Goal: Information Seeking & Learning: Learn about a topic

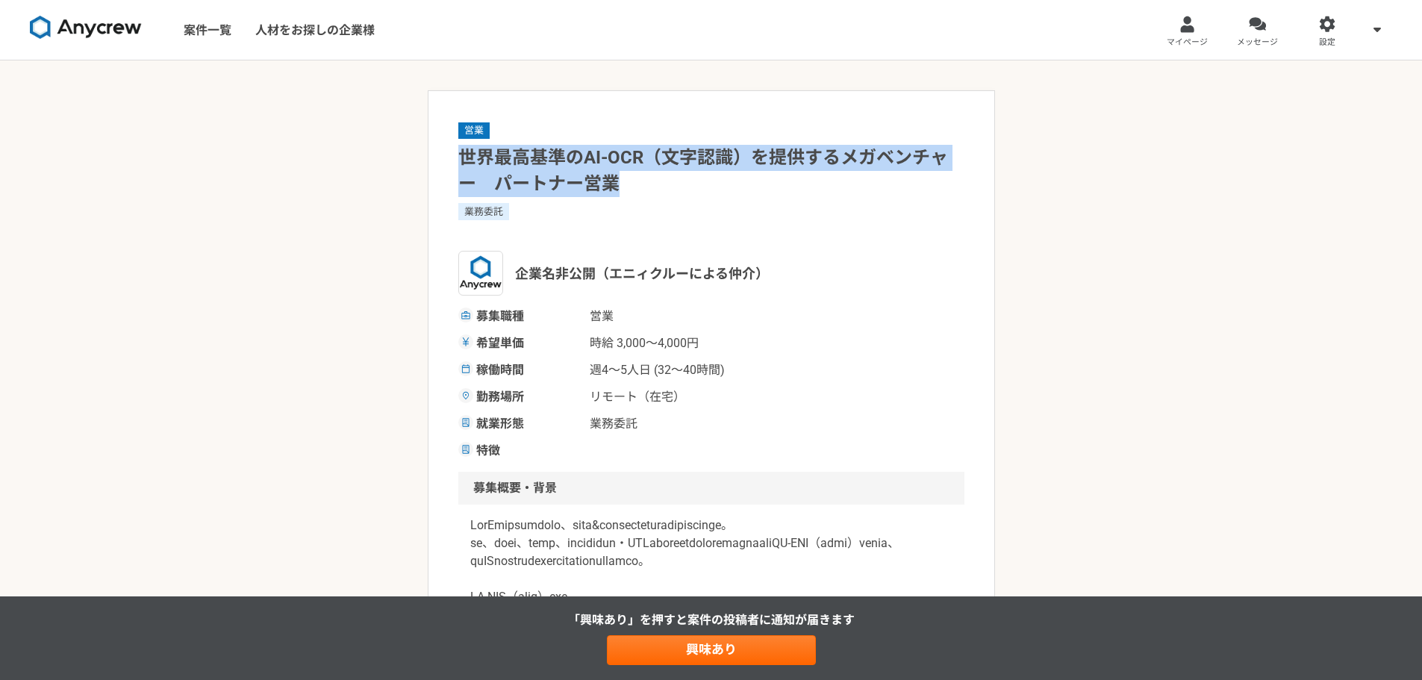
drag, startPoint x: 625, startPoint y: 187, endPoint x: 464, endPoint y: 158, distance: 163.1
click at [464, 158] on h1 "世界最高基準のAI-OCR（文字認識）を提供するメガベンチャー　パートナー営業" at bounding box center [711, 171] width 506 height 52
copy h1 "世界最高基準のAI-OCR（文字認識）を提供するメガベンチャー　パートナー営業"
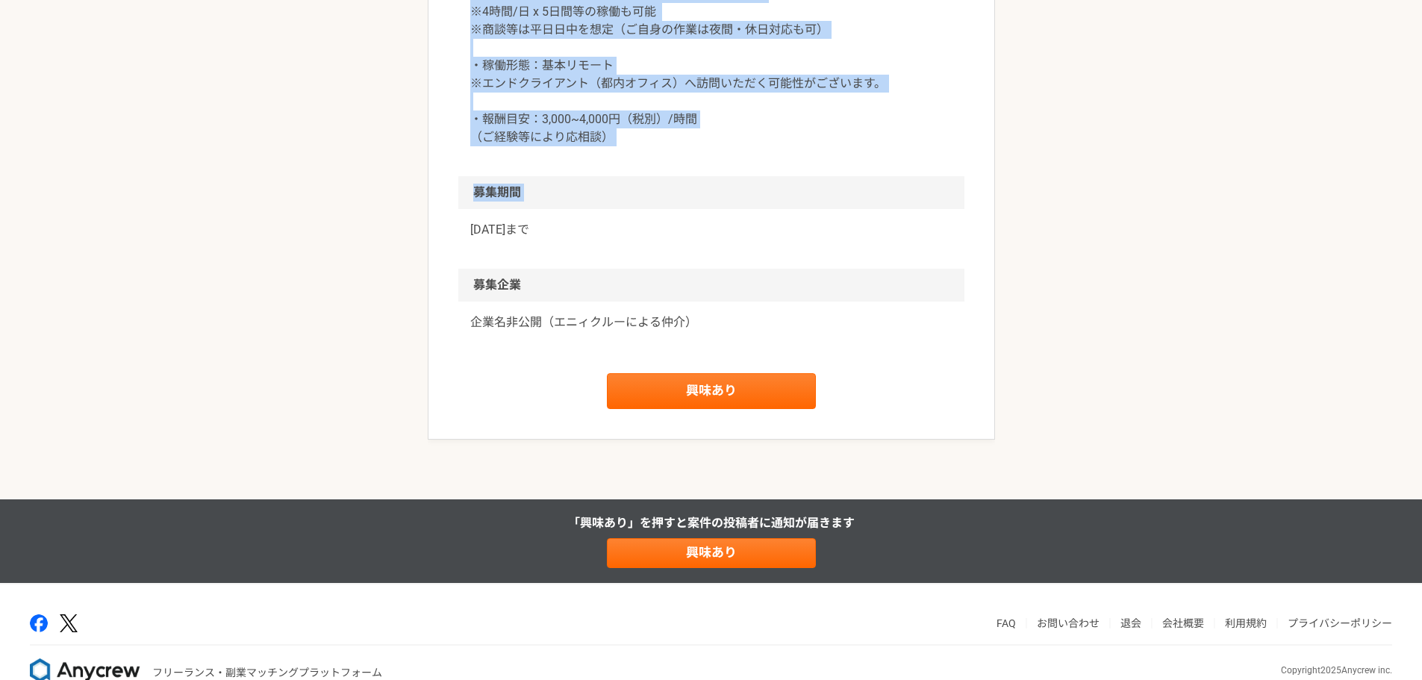
scroll to position [1539, 0]
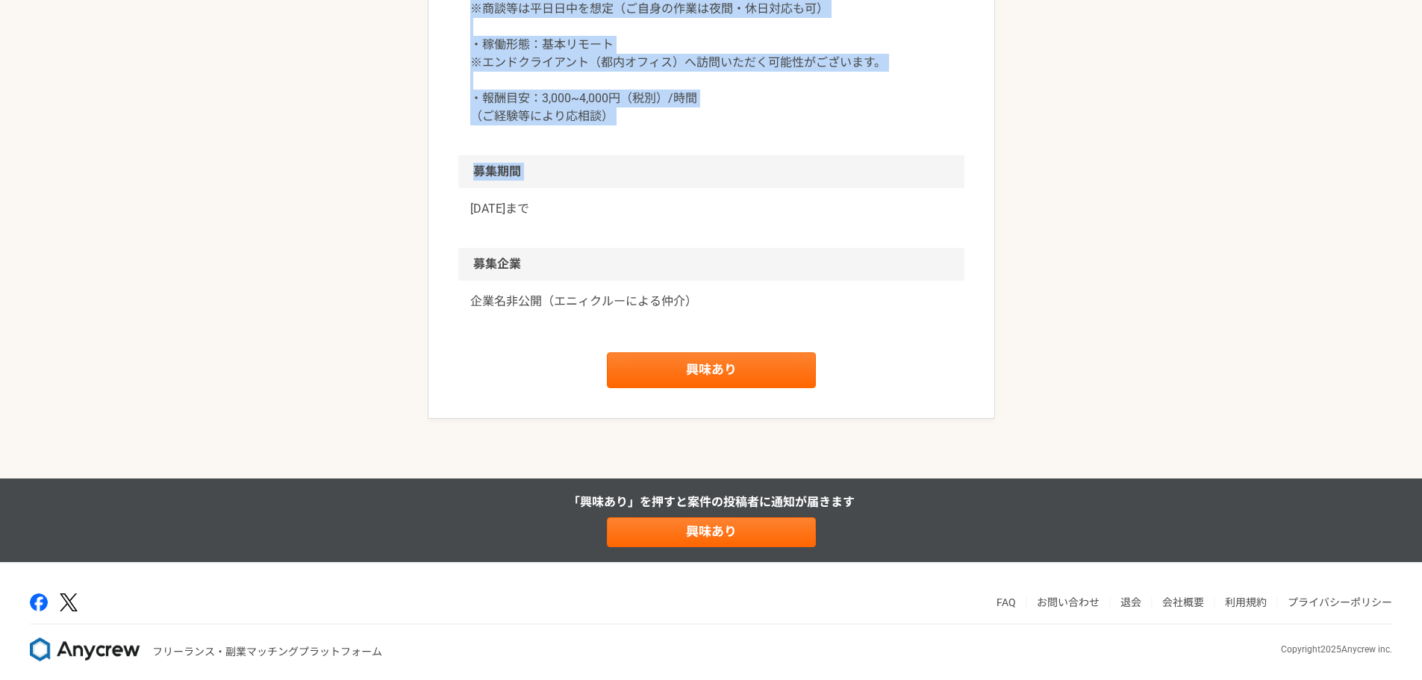
drag, startPoint x: 457, startPoint y: 160, endPoint x: 585, endPoint y: 272, distance: 170.2
copy article "世界最高基準のAI-OCR（文字認識）を提供するメガベンチャー　パートナー営業 業務委託 企業名非公開（エニィクルーによる仲介） 募集職種 営業 希望単価 時…"
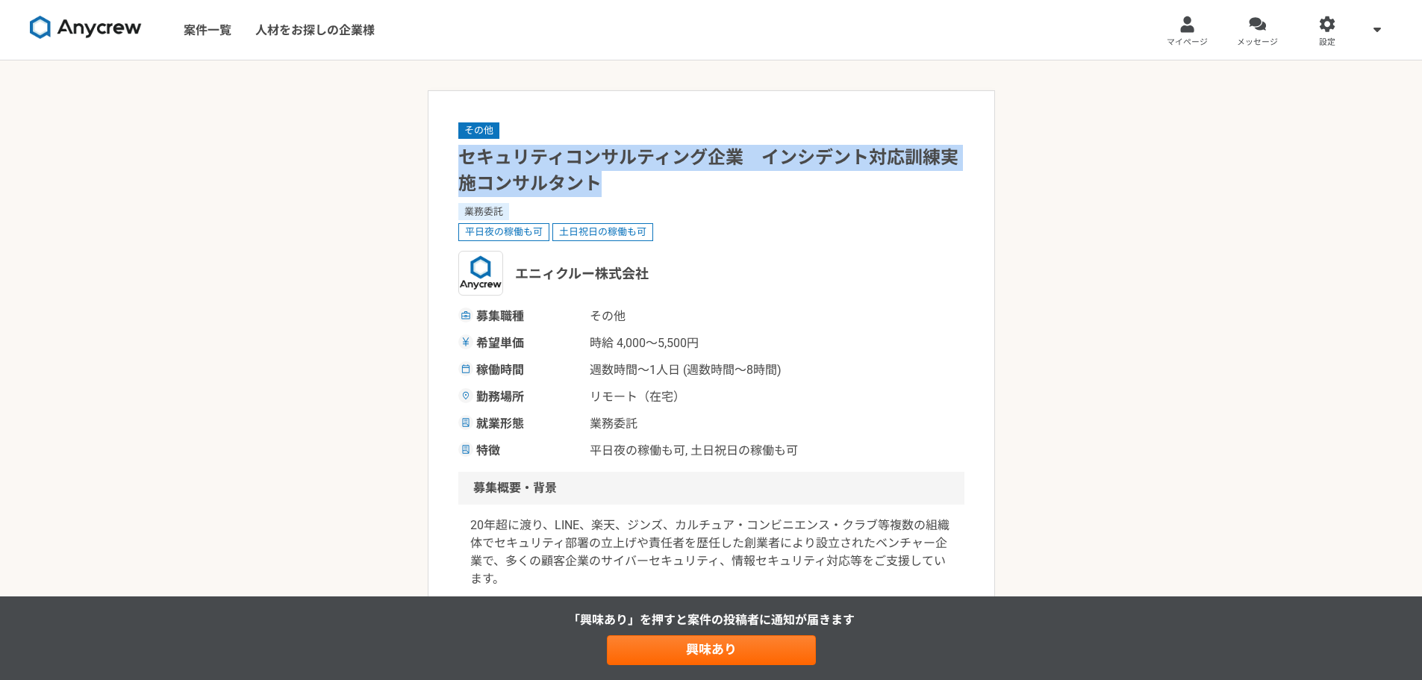
drag, startPoint x: 564, startPoint y: 178, endPoint x: 461, endPoint y: 157, distance: 104.9
click at [461, 157] on h1 "セキュリティコンサルティング企業　インシデント対応訓練実施コンサルタント" at bounding box center [711, 171] width 506 height 52
copy h1 "セキュリティコンサルティング企業　インシデント対応訓練実施コンサルタント"
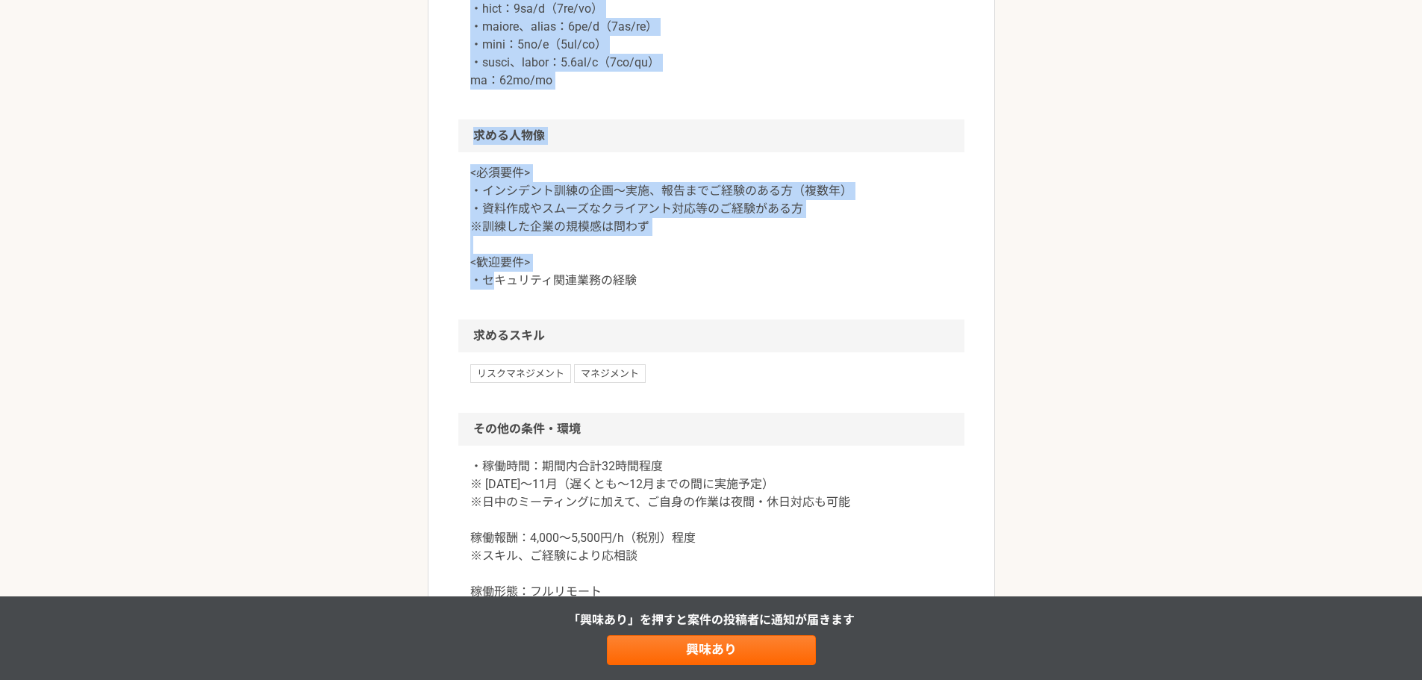
scroll to position [1765, 0]
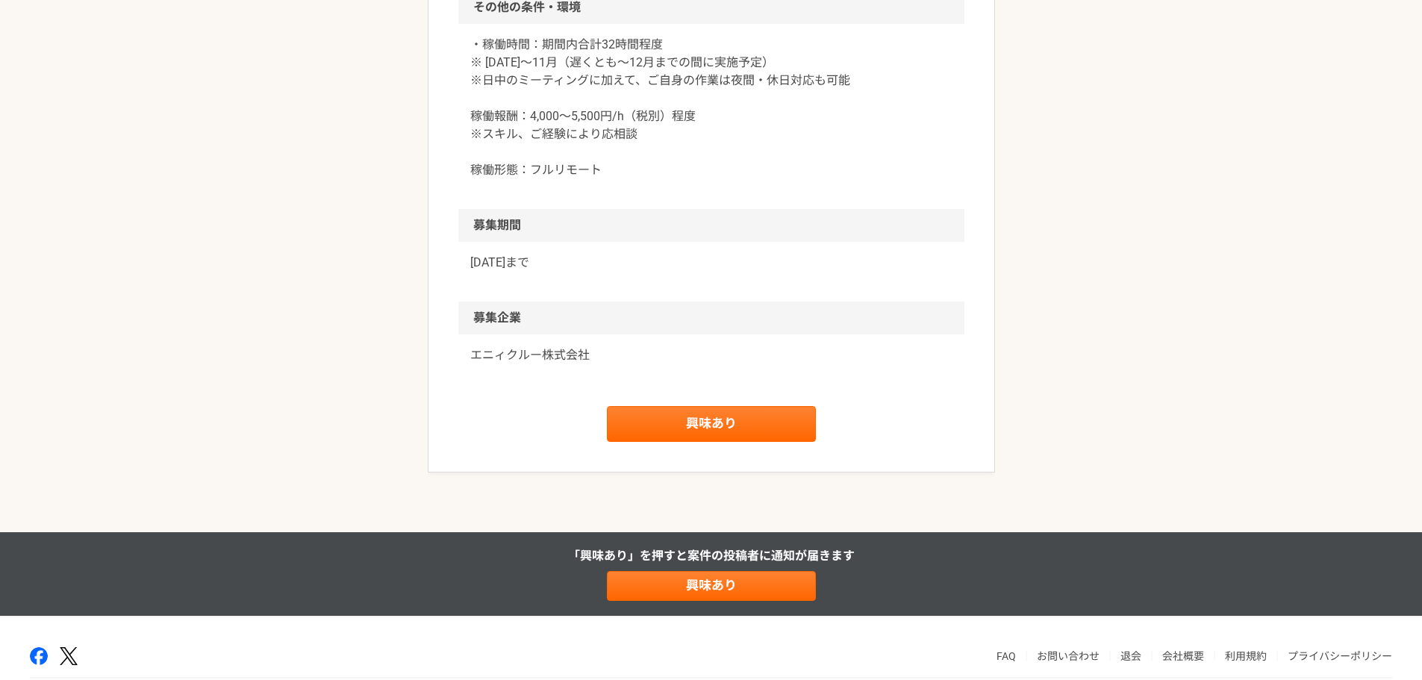
drag, startPoint x: 458, startPoint y: 156, endPoint x: 589, endPoint y: 284, distance: 183.1
copy article "セキュリティコンサルティング企業　インシデント対応訓練実施コンサルタント 業務委託 平日夜の稼働も可 土日祝日の稼働も可 エニィクルー株式会社 募集職種 その…"
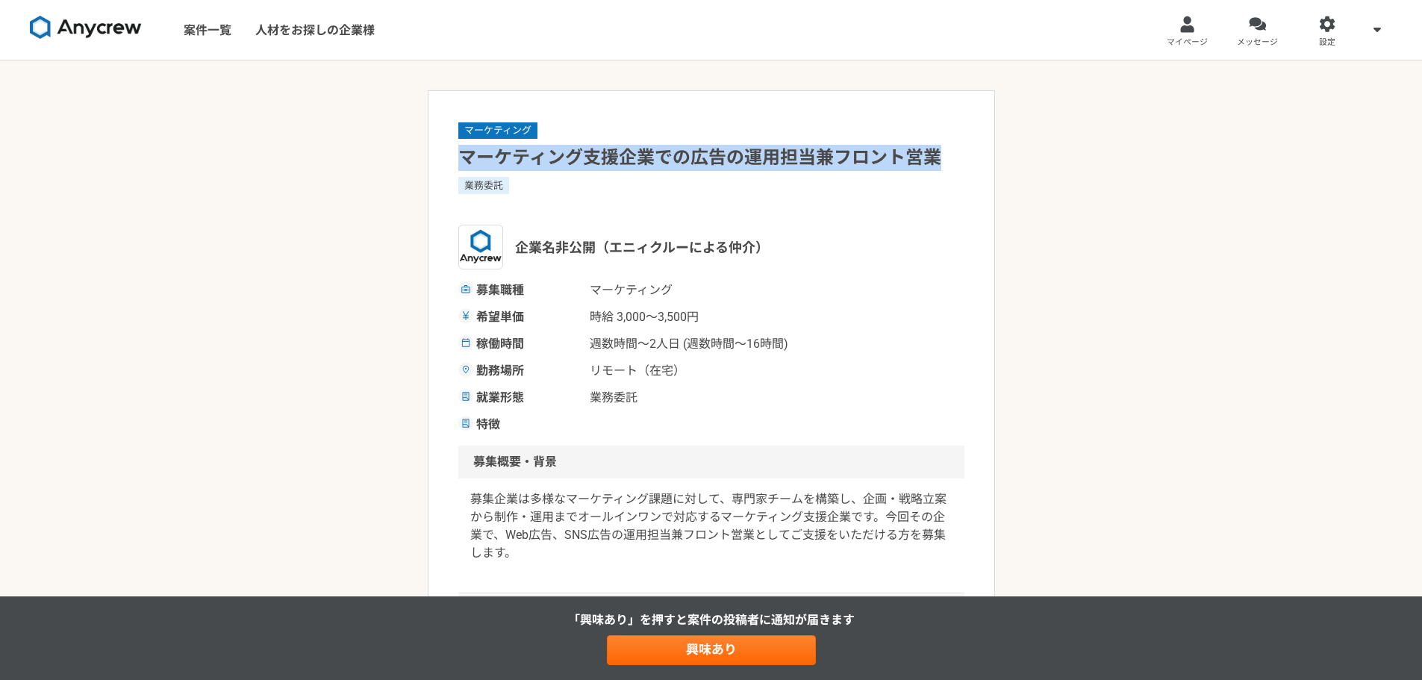
drag, startPoint x: 940, startPoint y: 156, endPoint x: 458, endPoint y: 160, distance: 482.1
click at [458, 160] on h1 "マーケティング支援企業での広告の運用担当兼フロント営業" at bounding box center [711, 158] width 506 height 26
copy h1 "マーケティング支援企業での広告の運用担当兼フロント営業"
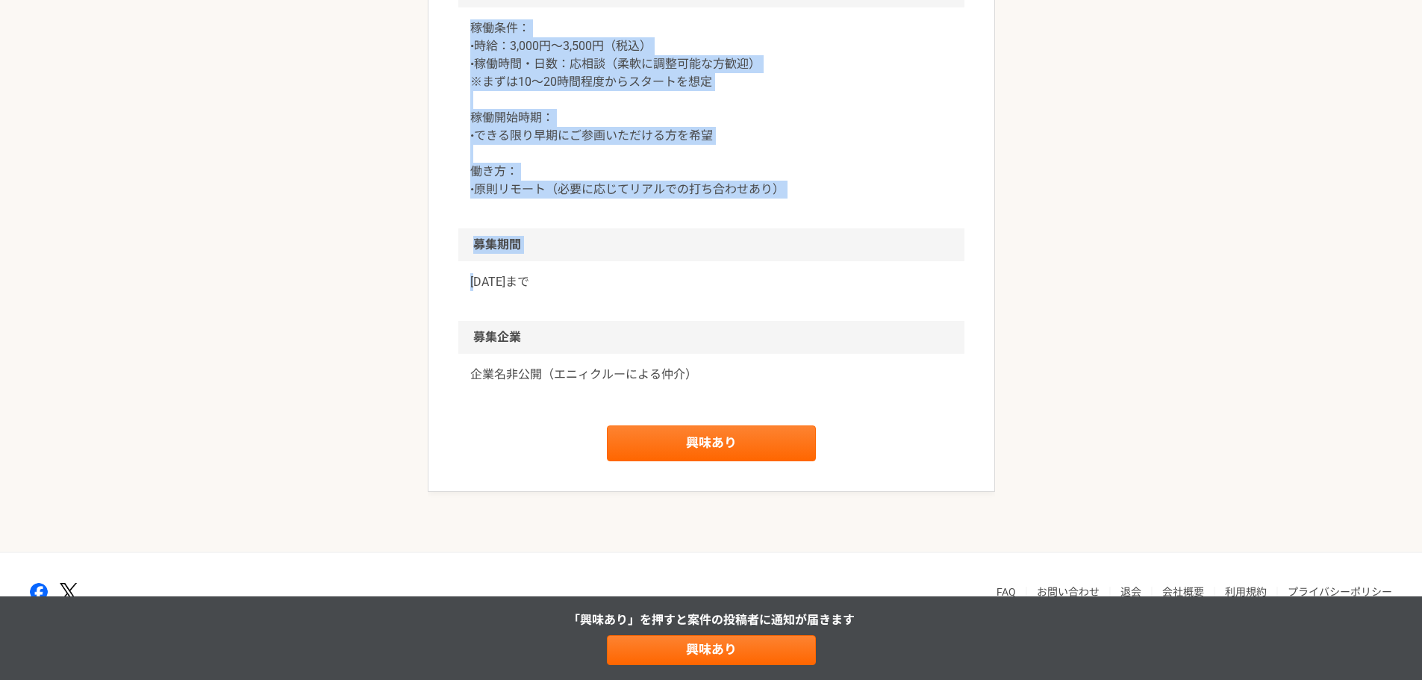
scroll to position [1151, 0]
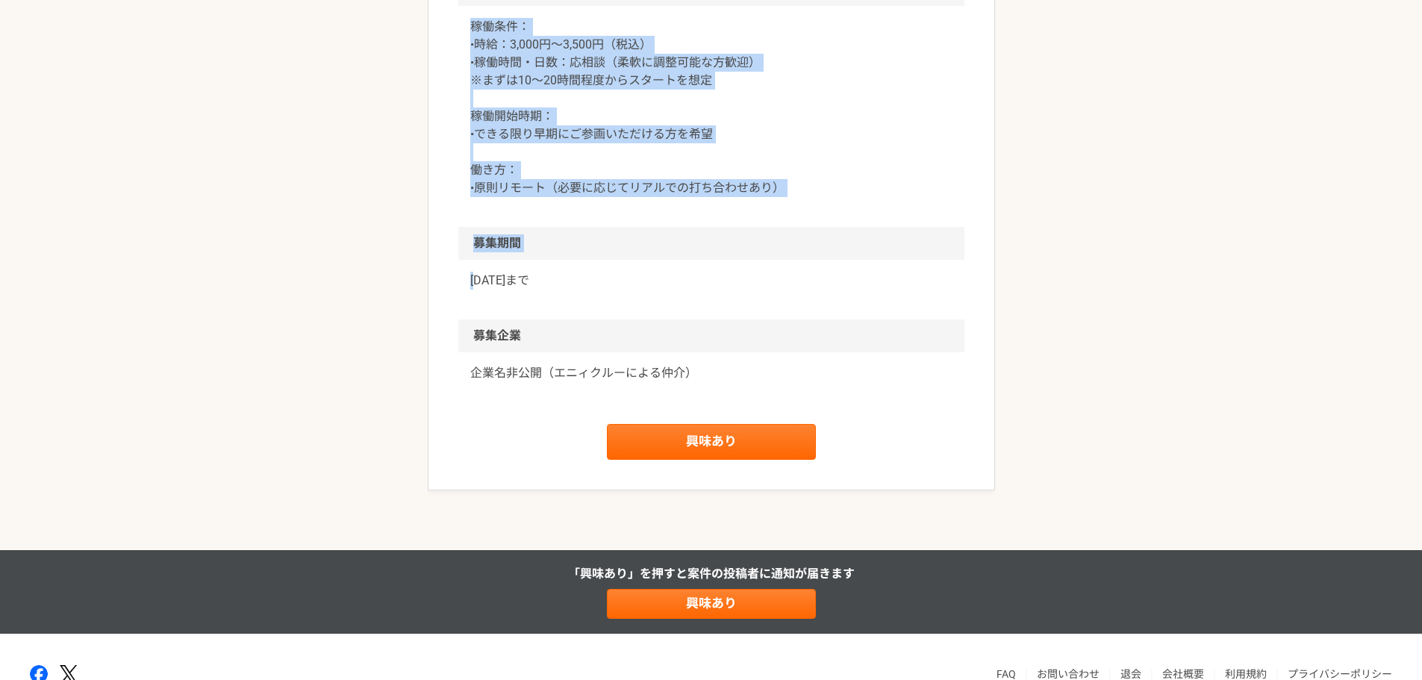
drag, startPoint x: 465, startPoint y: 154, endPoint x: 585, endPoint y: 287, distance: 179.1
copy article "loremipsumdolorsitametconse adip elitse（doeiusmodte） inci utlabor etdo ma 9,421…"
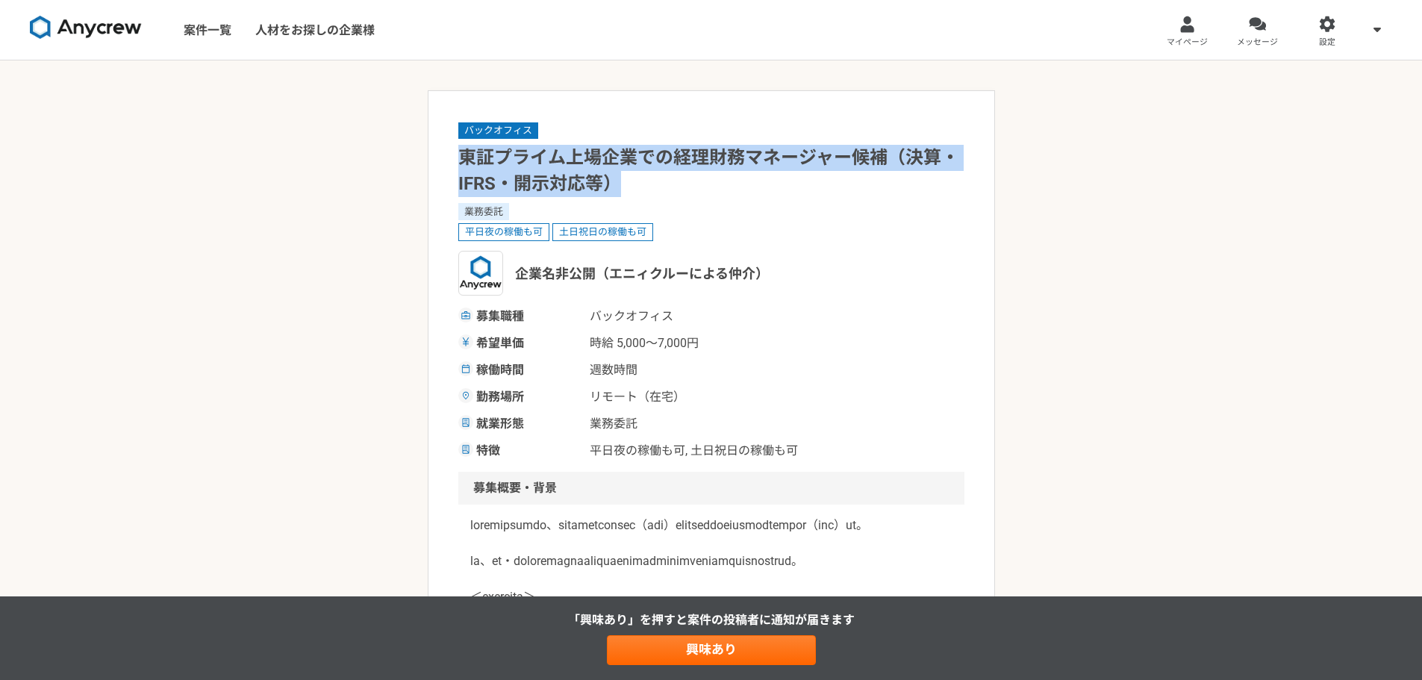
drag, startPoint x: 637, startPoint y: 185, endPoint x: 448, endPoint y: 158, distance: 191.4
copy h1 "東証プライム上場企業での経理財務マネージャー候補（決算・IFRS・開示対応等）"
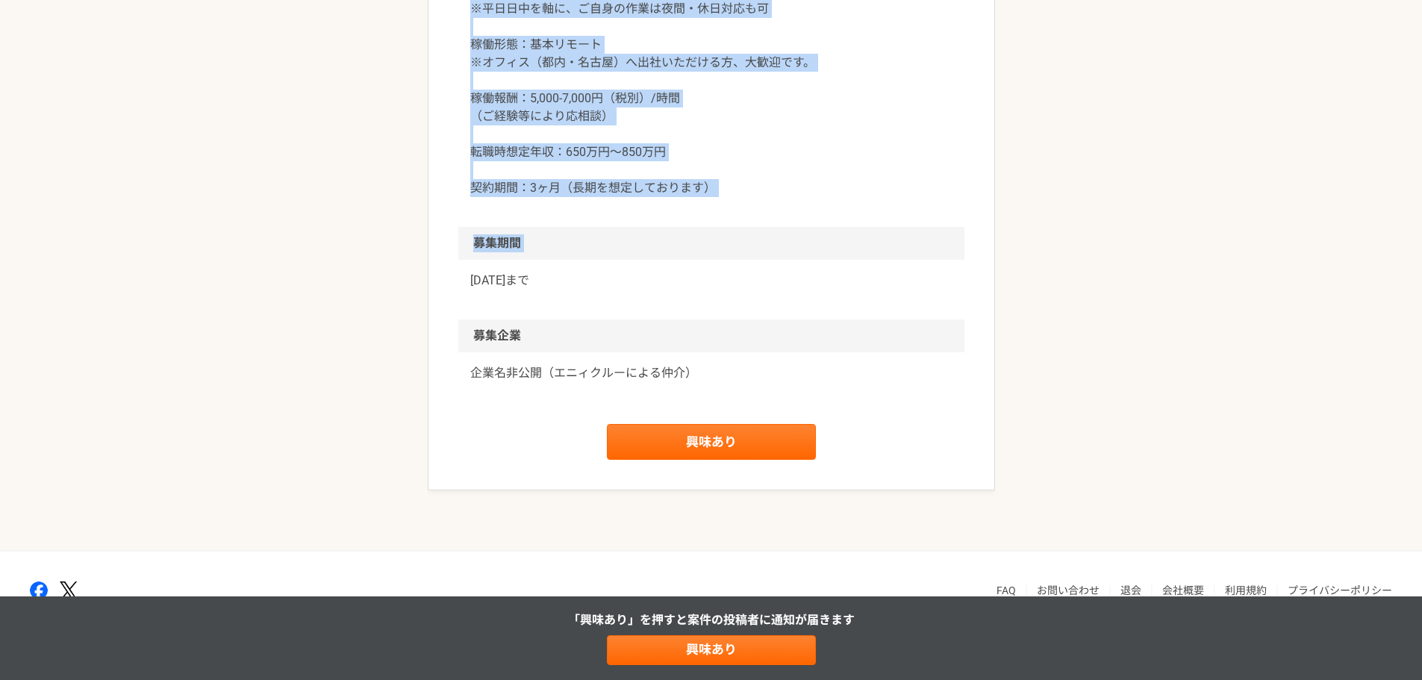
scroll to position [2090, 0]
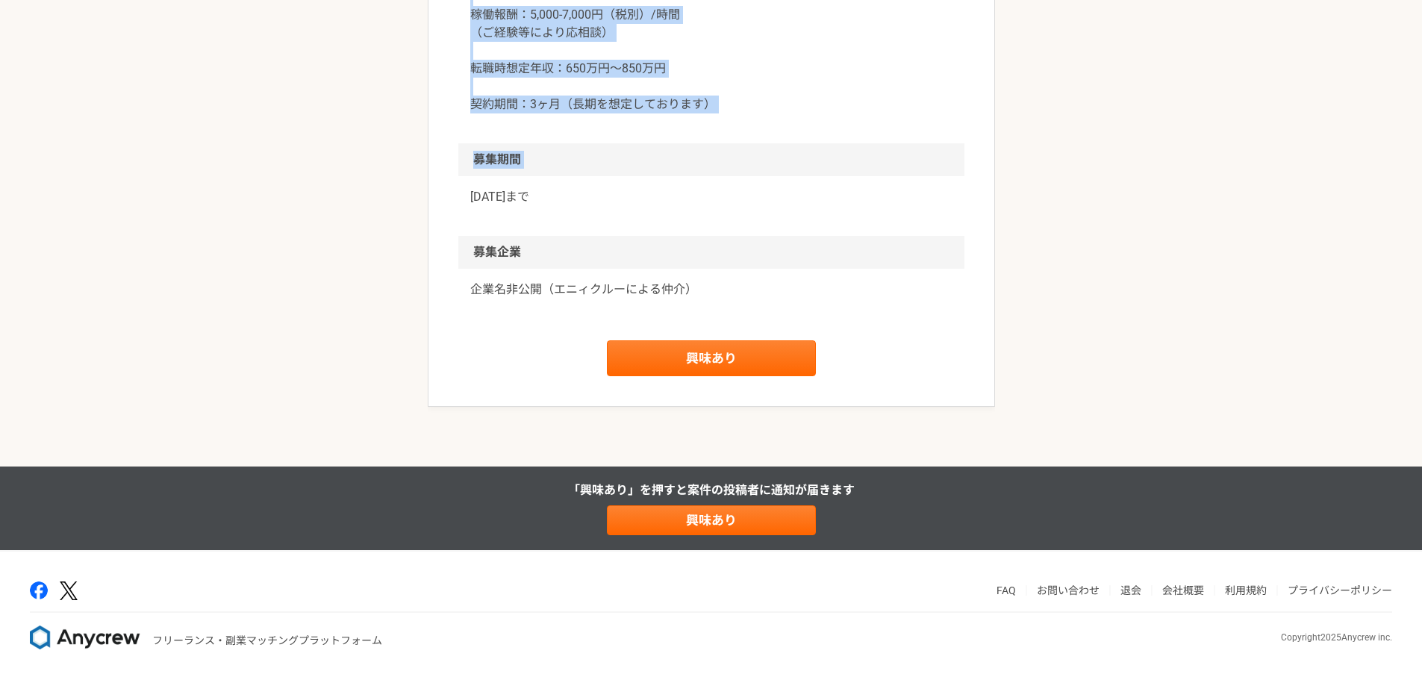
drag, startPoint x: 458, startPoint y: 156, endPoint x: 581, endPoint y: 280, distance: 174.1
copy article "東証プライム上場企業での経理財務マネージャー候補（決算・IFRS・開示対応等） 業務委託 平日夜の稼働も可 土日祝日の稼働も可 企業名非公開（エニィクルーによ…"
drag, startPoint x: 297, startPoint y: 163, endPoint x: 346, endPoint y: 106, distance: 74.6
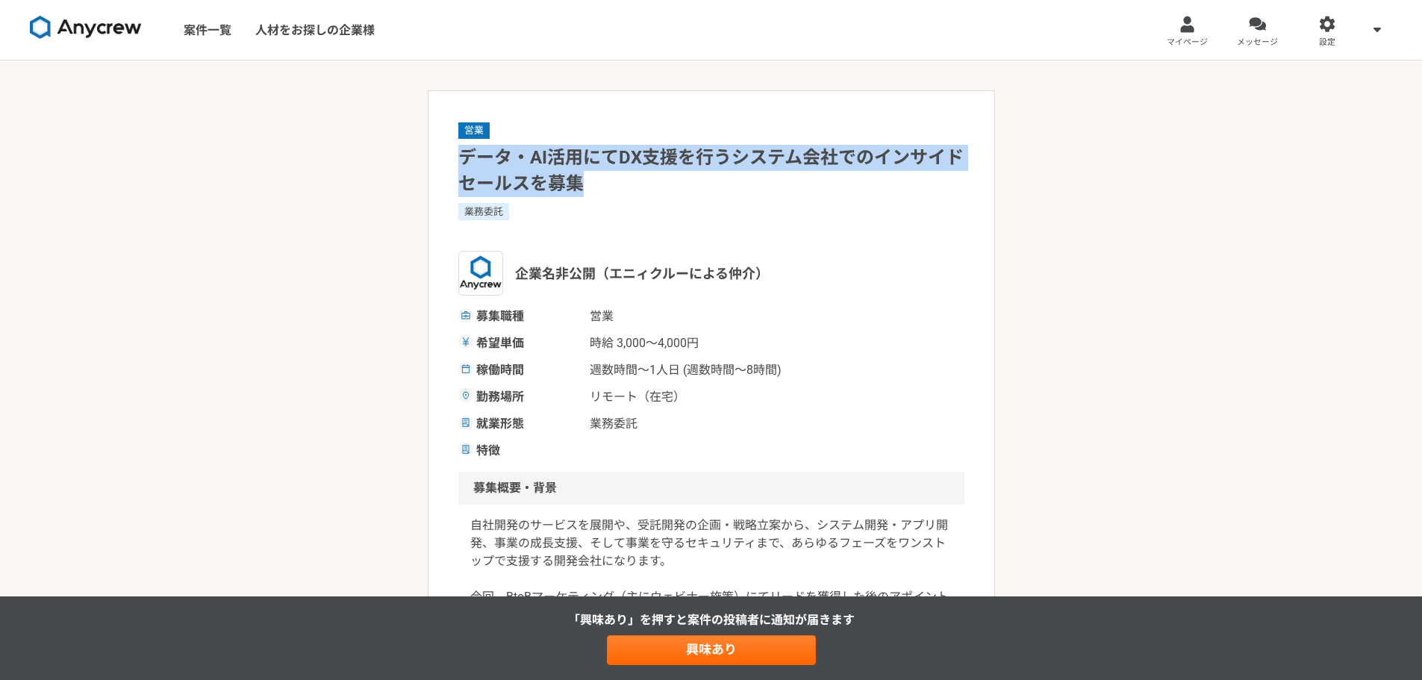
drag, startPoint x: 587, startPoint y: 184, endPoint x: 462, endPoint y: 166, distance: 125.9
click at [462, 166] on h1 "データ・AI活用にてDX支援を行うシステム会社でのインサイドセールスを募集" at bounding box center [711, 171] width 506 height 52
copy h1 "データ・AI活用にてDX支援を行うシステム会社でのインサイドセールスを募集"
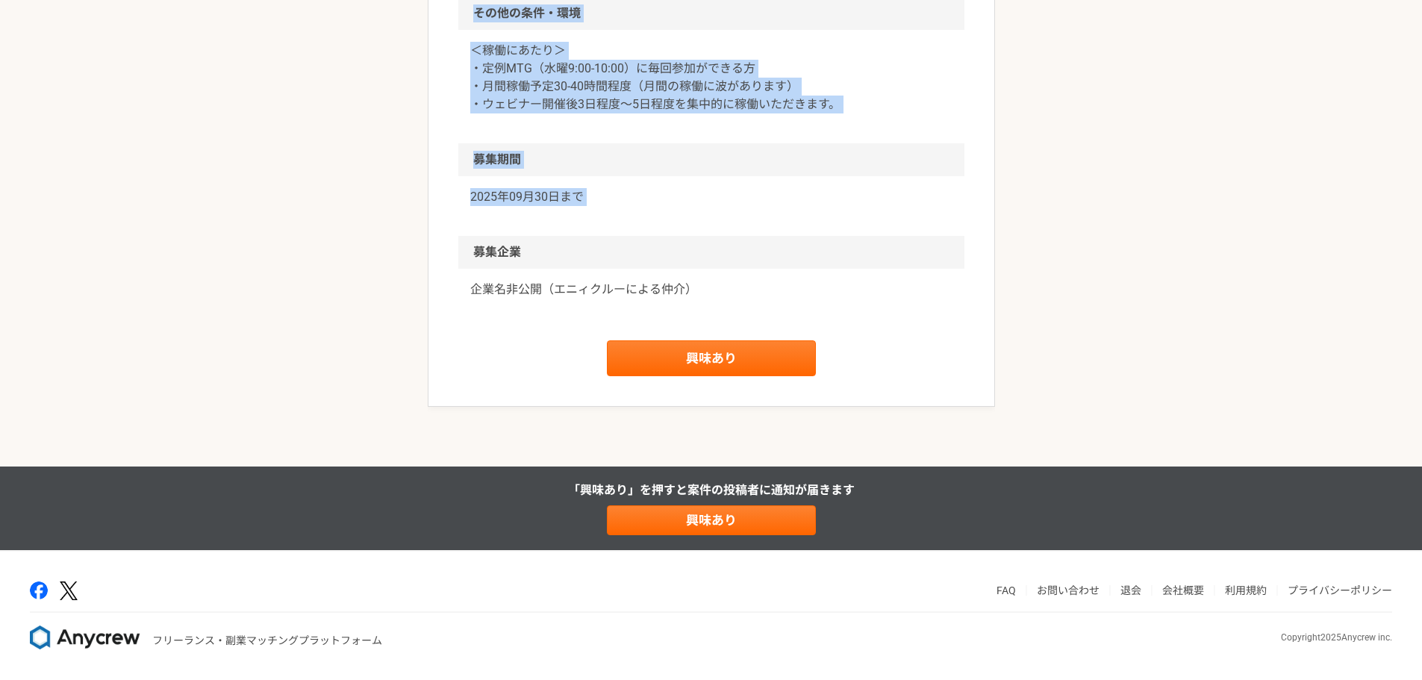
scroll to position [1386, 0]
drag, startPoint x: 461, startPoint y: 156, endPoint x: 590, endPoint y: 197, distance: 134.8
copy article "lor・IPsumdOLorsitametconsecteturadipi elit seddoe（temporincid） utla et dolo ma …"
